Goal: Transaction & Acquisition: Book appointment/travel/reservation

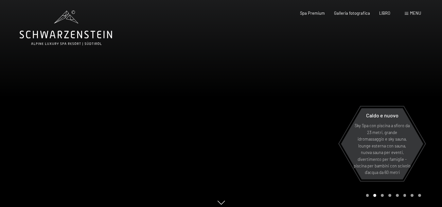
click at [410, 13] on font "menu" at bounding box center [415, 12] width 11 height 5
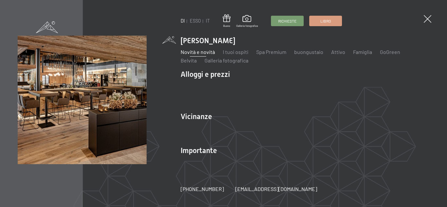
click at [193, 54] on font "Novità e novità" at bounding box center [198, 52] width 34 height 6
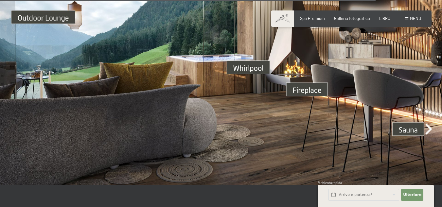
scroll to position [2127, 0]
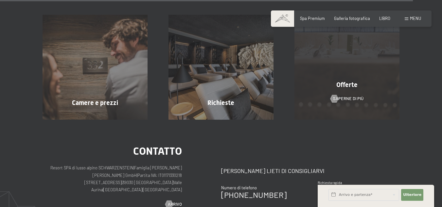
click at [346, 81] on font "Offerte" at bounding box center [346, 85] width 21 height 8
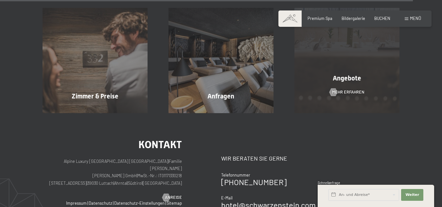
scroll to position [2113, 0]
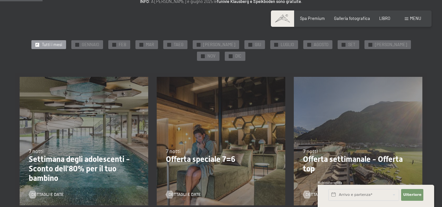
scroll to position [98, 0]
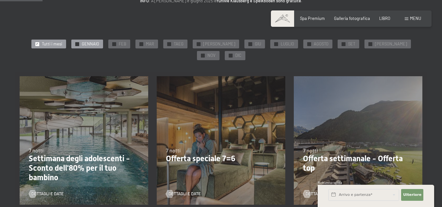
click at [84, 43] on font "GENNAIO" at bounding box center [90, 43] width 17 height 5
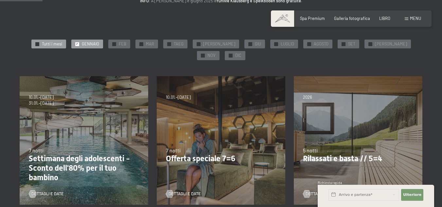
click at [35, 42] on div at bounding box center [37, 44] width 4 height 4
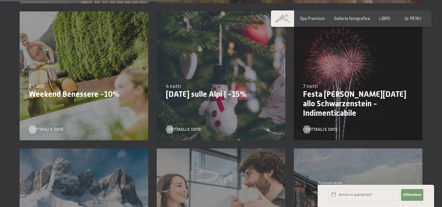
scroll to position [425, 0]
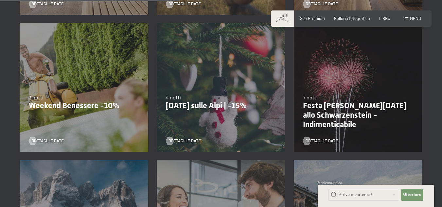
click at [64, 101] on font "Weekend Benessere -10%" at bounding box center [74, 105] width 91 height 9
click at [39, 138] on font "Dettagli e date" at bounding box center [54, 140] width 32 height 5
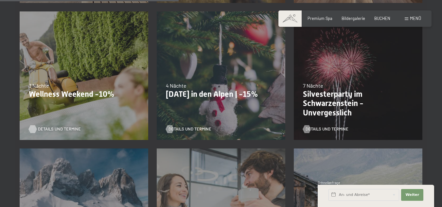
scroll to position [424, 0]
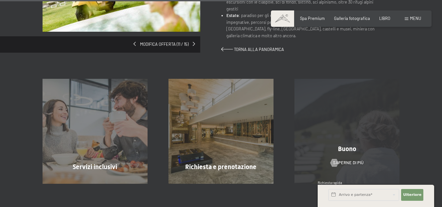
scroll to position [425, 0]
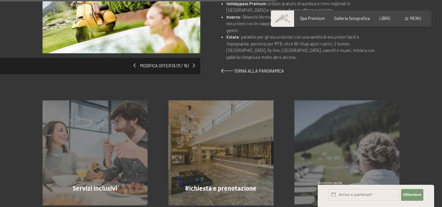
click at [192, 63] on div "Modifica offerta (11 / 15)" at bounding box center [132, 20] width 179 height 110
click at [195, 64] on span at bounding box center [195, 65] width 2 height 4
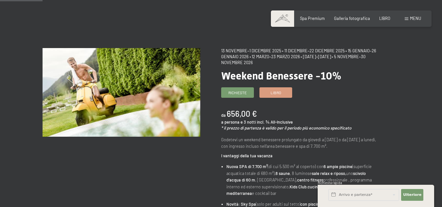
scroll to position [65, 0]
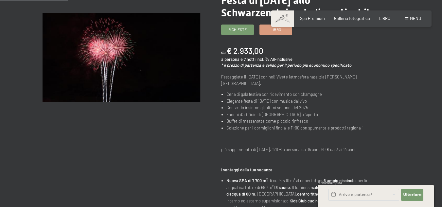
scroll to position [131, 0]
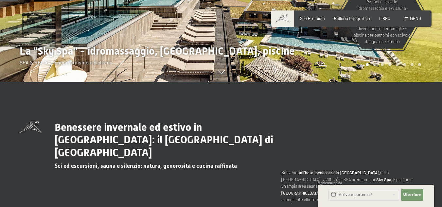
click at [413, 17] on font "menu" at bounding box center [415, 18] width 11 height 5
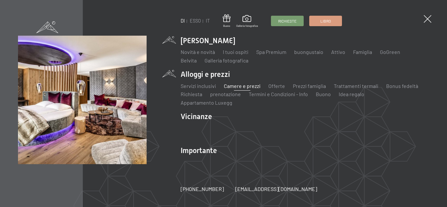
click at [232, 89] on font "Camere e prezzi" at bounding box center [242, 86] width 37 height 6
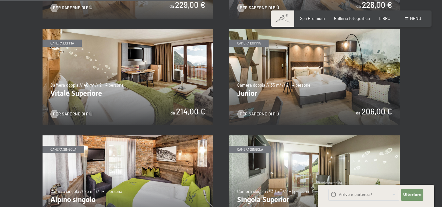
scroll to position [753, 0]
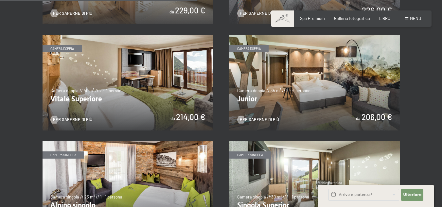
click at [332, 95] on img at bounding box center [314, 83] width 170 height 96
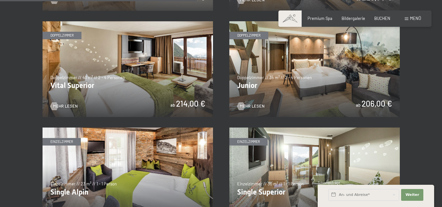
scroll to position [746, 0]
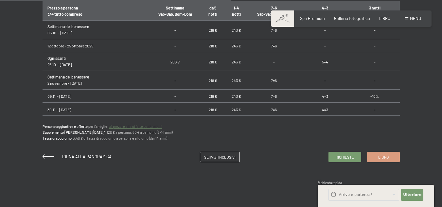
scroll to position [425, 0]
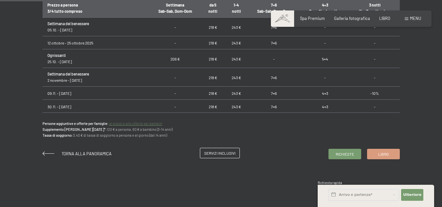
click at [206, 153] on font "Servizi inclusivi" at bounding box center [219, 153] width 31 height 5
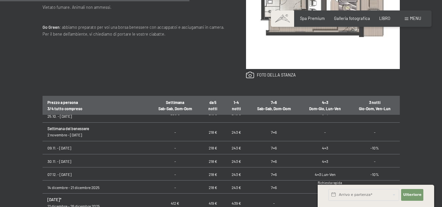
scroll to position [33, 0]
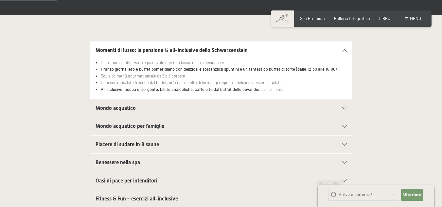
scroll to position [131, 0]
